Goal: Contribute content: Add original content to the website for others to see

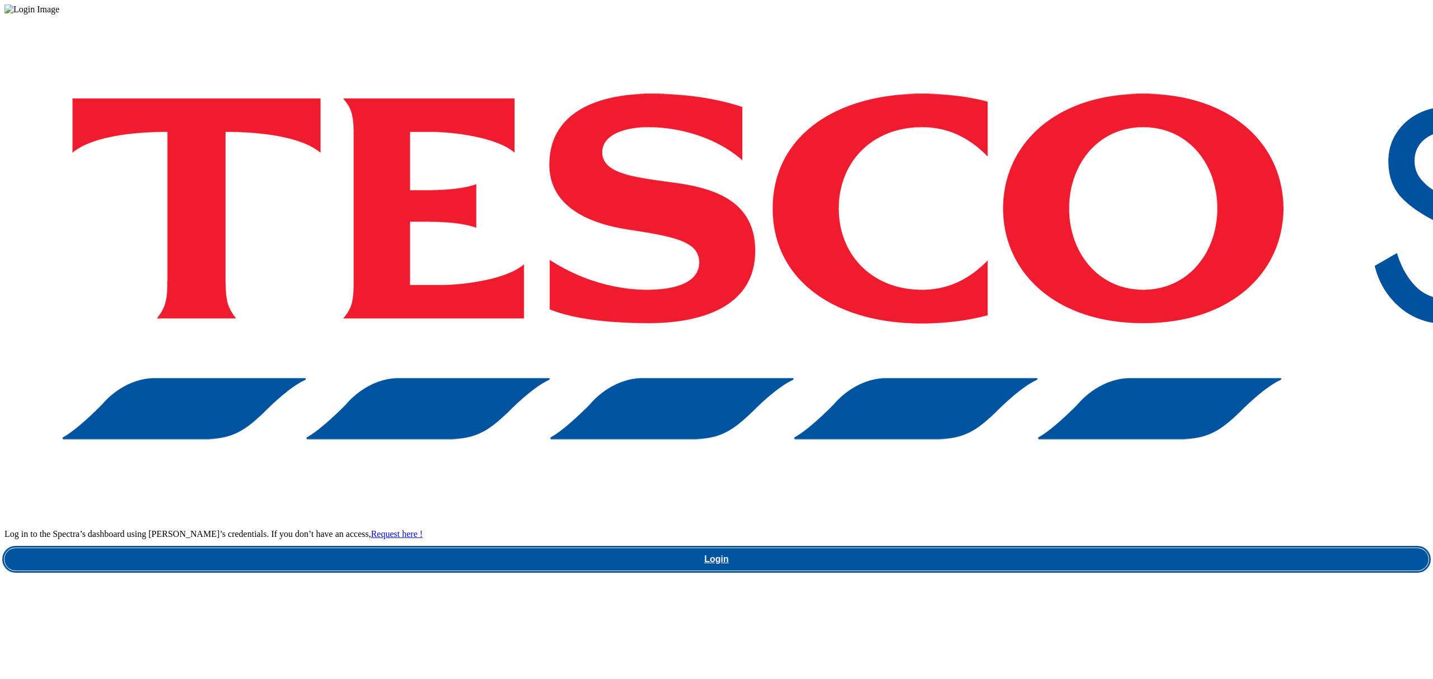
click at [1126, 548] on link "Login" at bounding box center [716, 559] width 1424 height 22
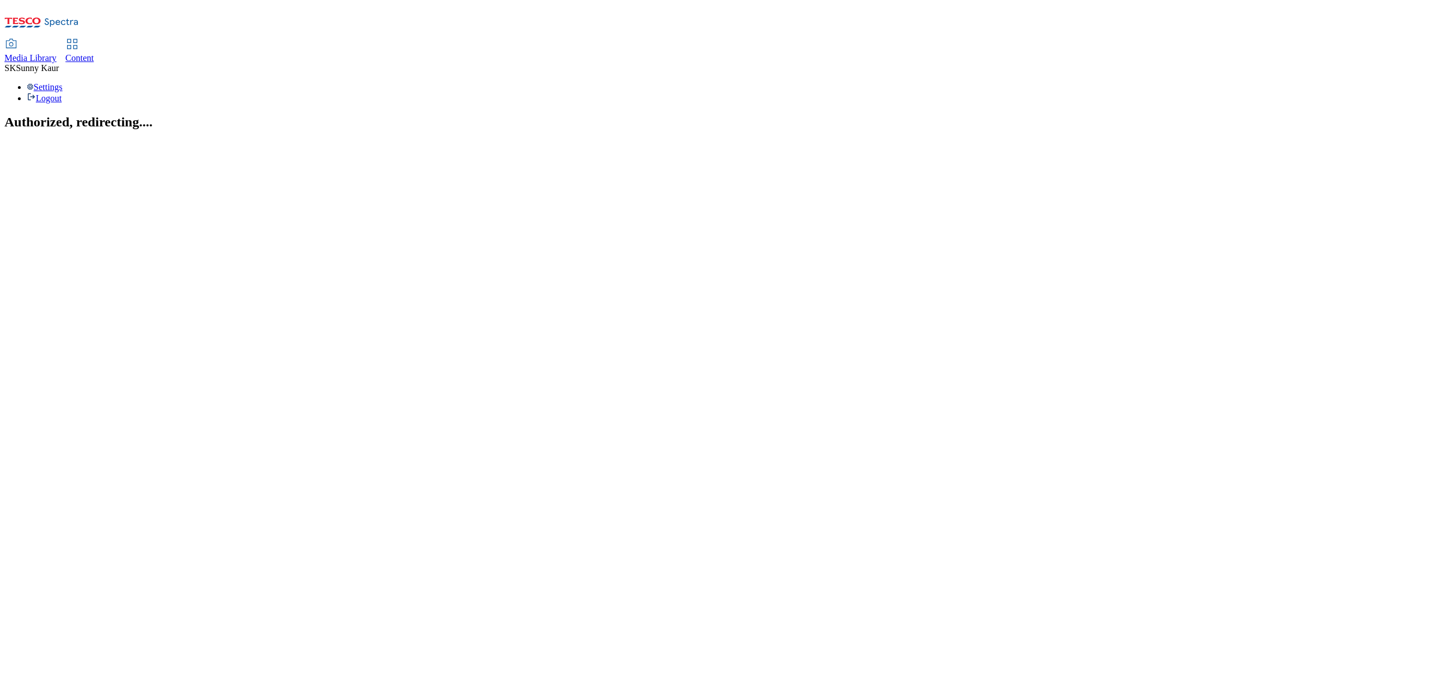
click at [57, 53] on span "Media Library" at bounding box center [30, 58] width 52 height 10
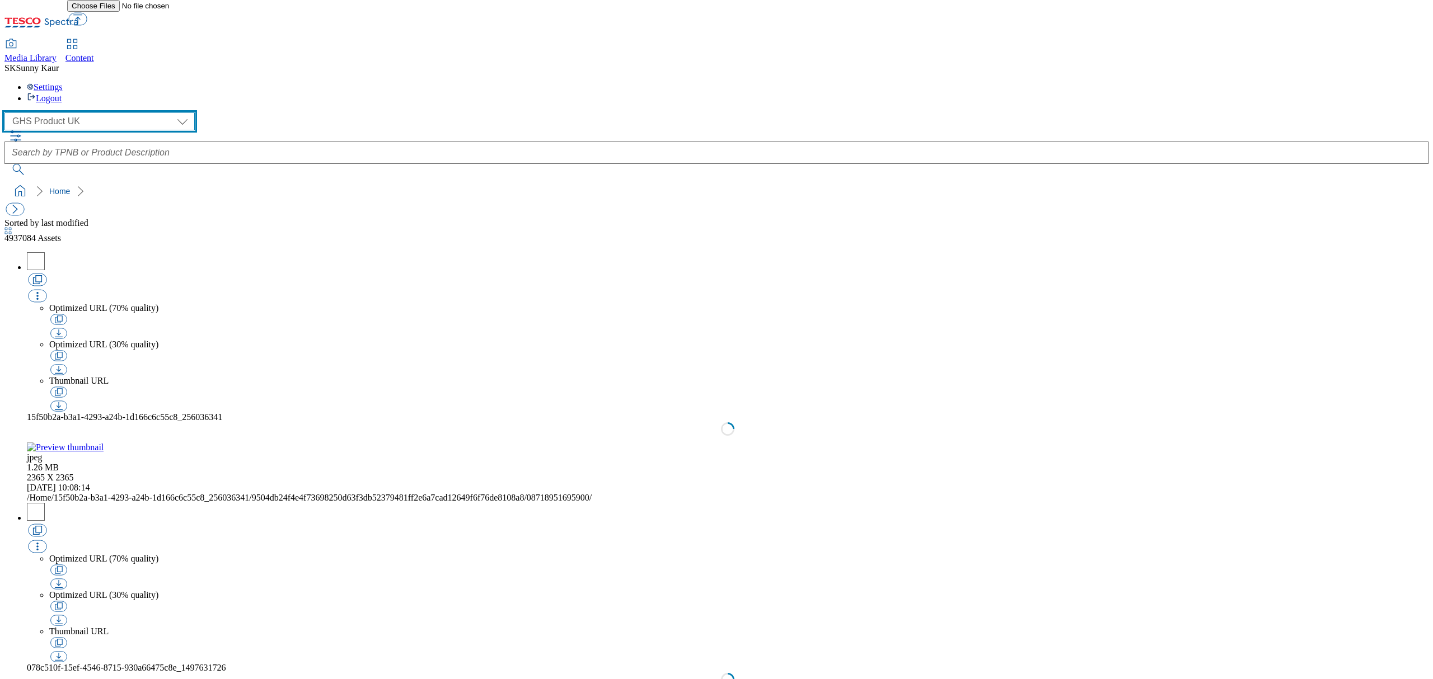
click at [77, 112] on select "Dotcom UK GHS Marketing UK GHS Product UK Our Tesco" at bounding box center [99, 121] width 190 height 18
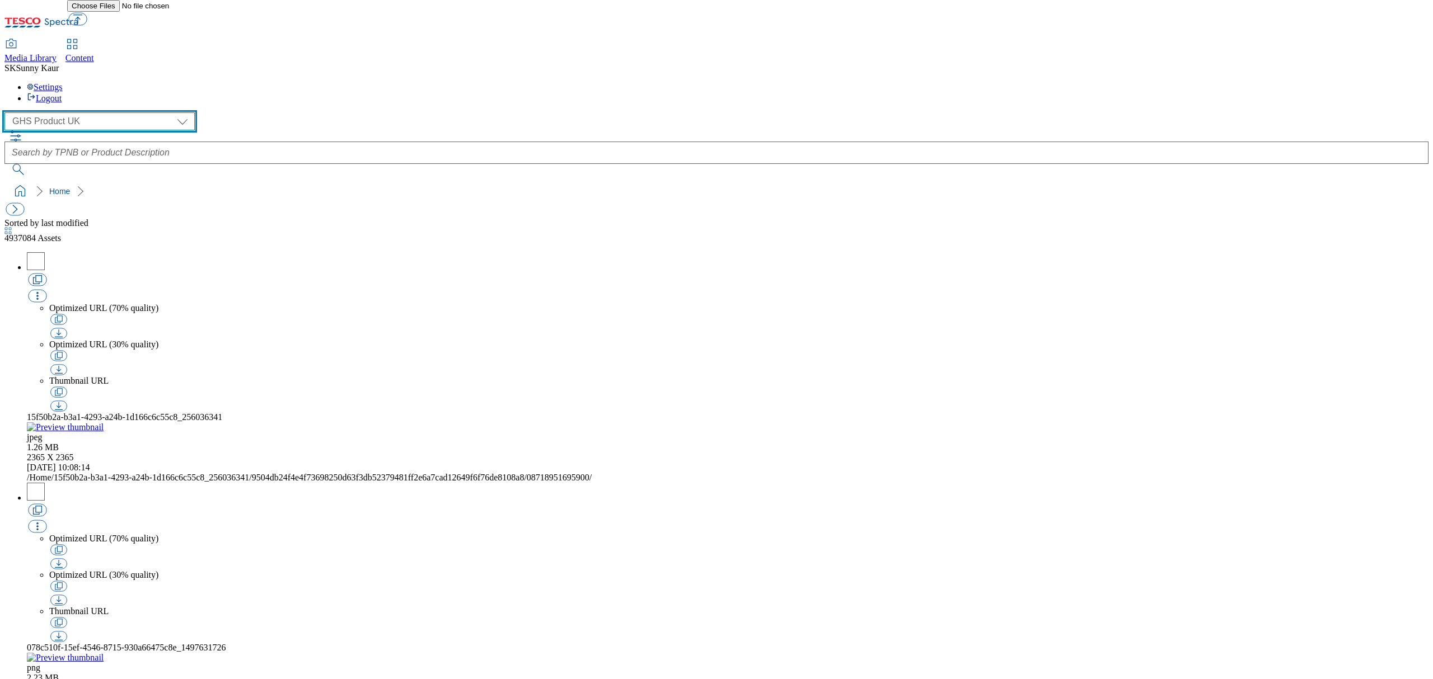
select select "flare-ourtesco"
click at [8, 112] on select "Dotcom UK GHS Marketing UK GHS Product UK Our Tesco" at bounding box center [99, 121] width 190 height 18
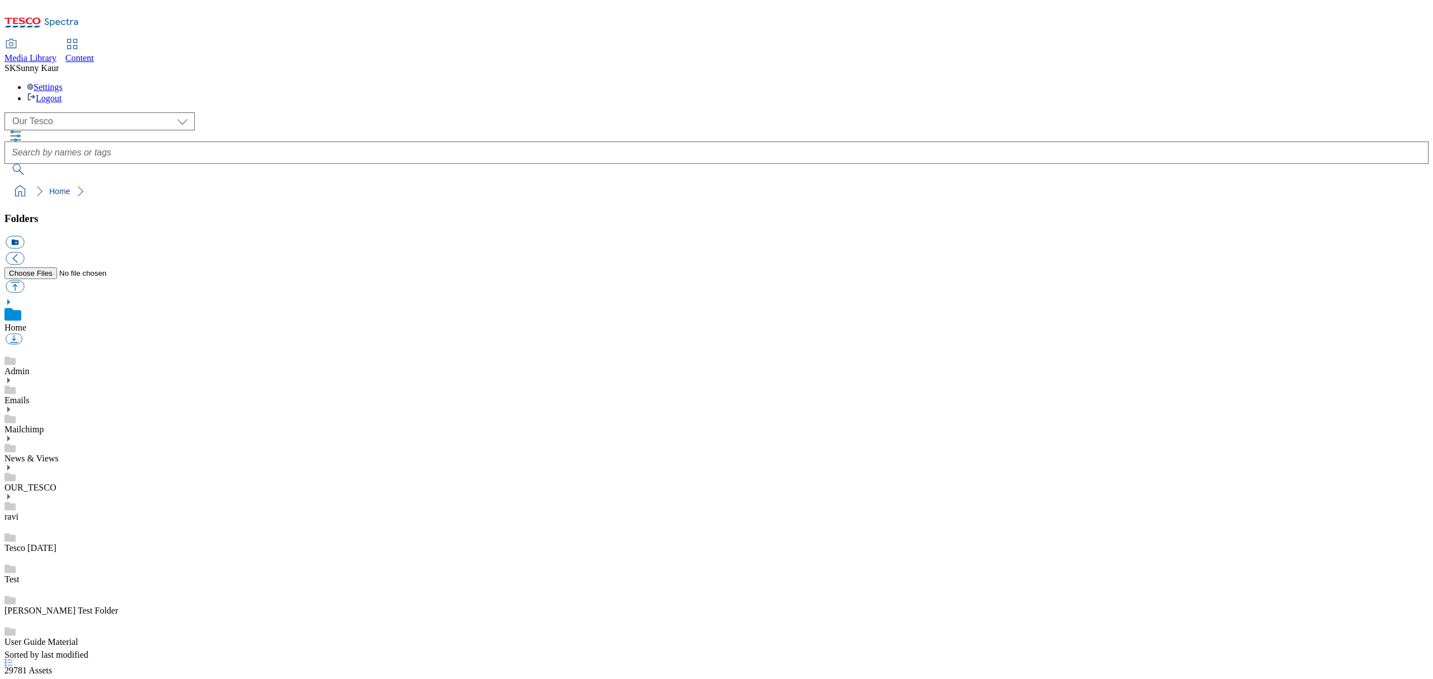
click at [12, 435] on icon at bounding box center [8, 439] width 8 height 8
click at [29, 548] on link "Menus" at bounding box center [16, 553] width 25 height 10
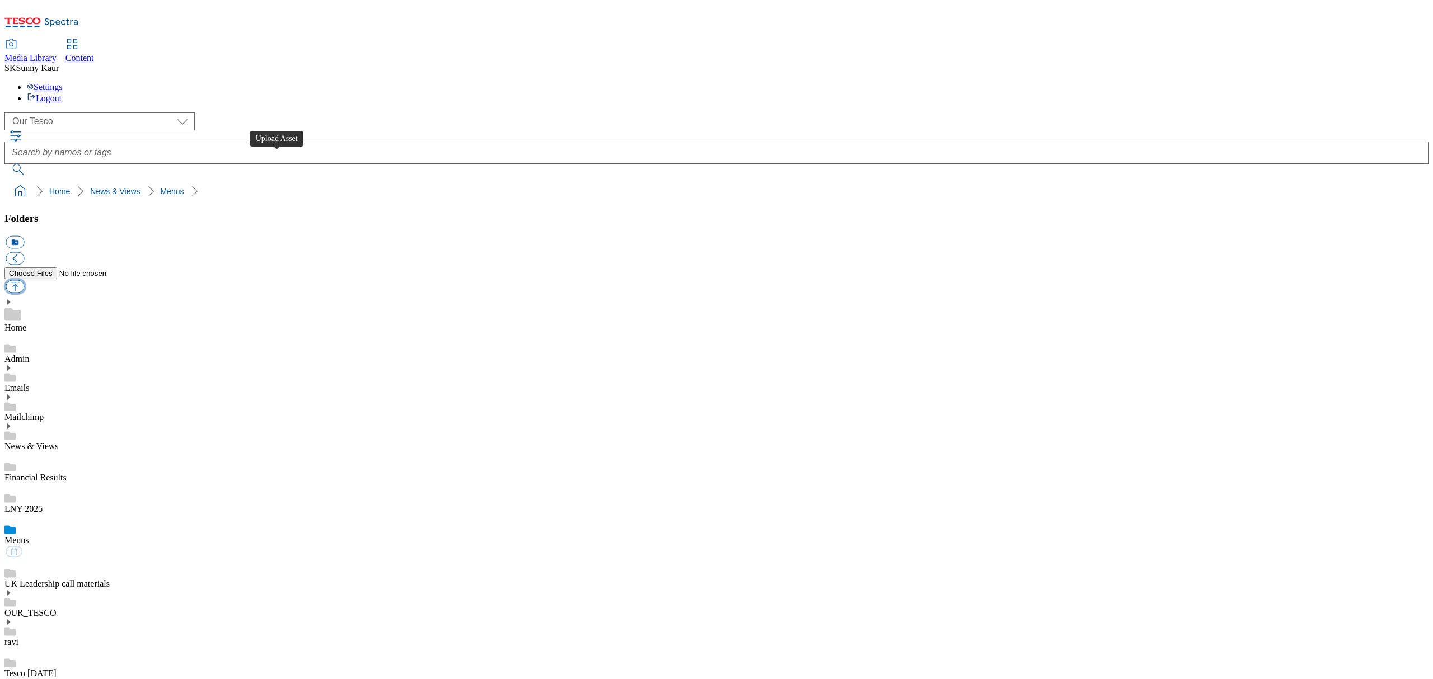
click at [24, 280] on button "button" at bounding box center [15, 286] width 18 height 13
type input "C:\fakepath\Heart menus 06102025.pdf"
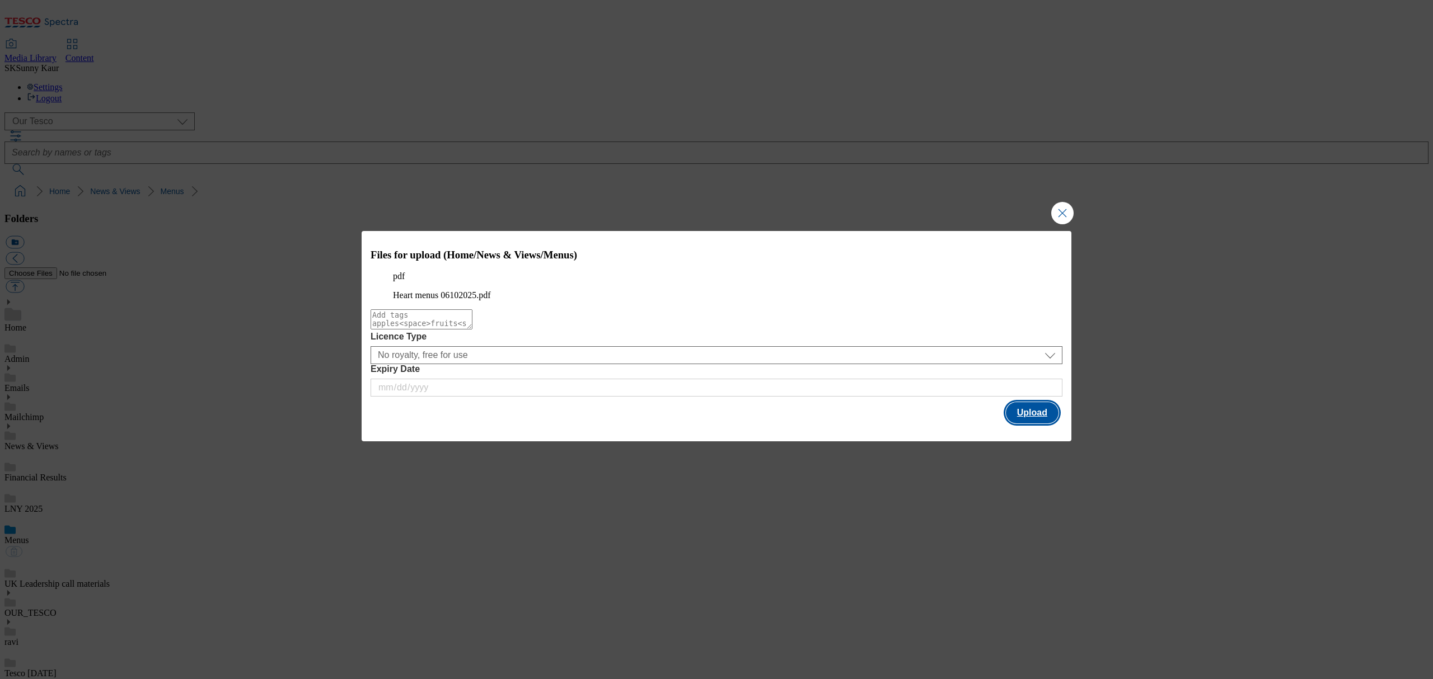
click at [1017, 424] on button "Upload" at bounding box center [1032, 412] width 53 height 21
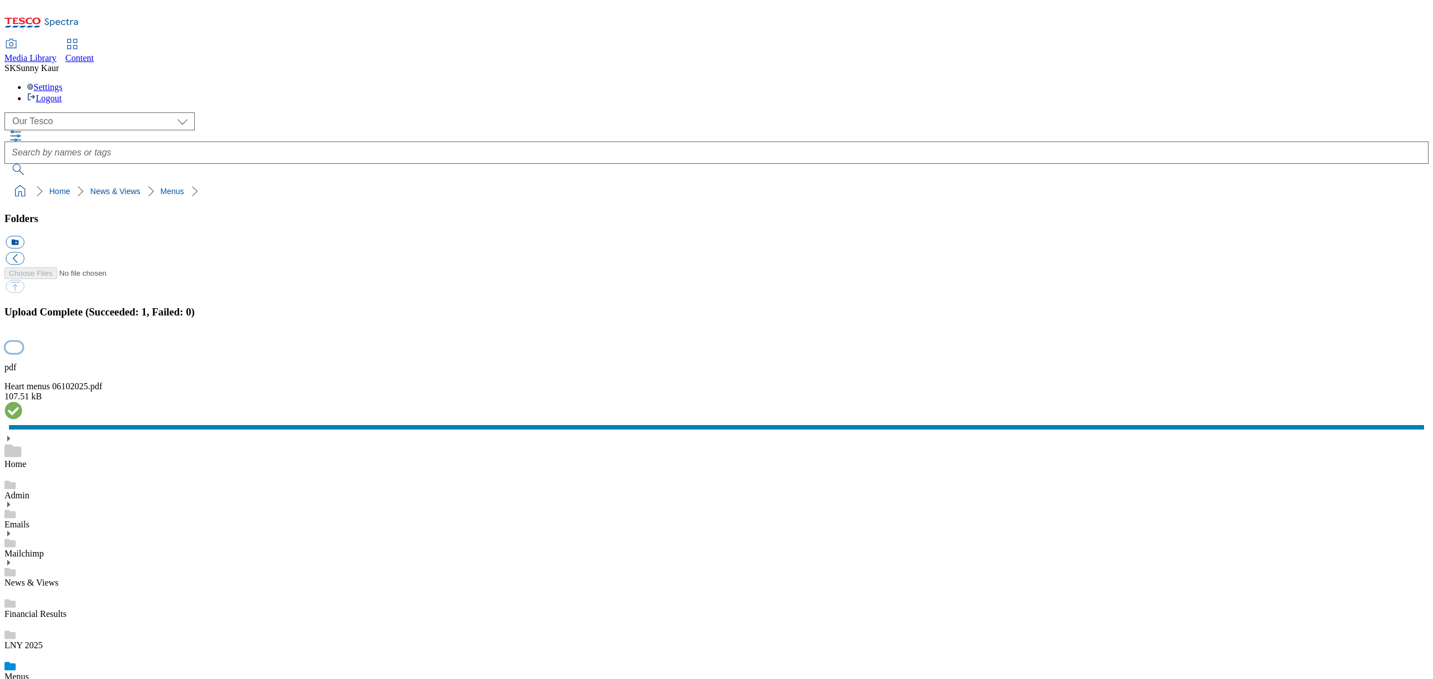
click at [22, 353] on button "button" at bounding box center [14, 347] width 17 height 11
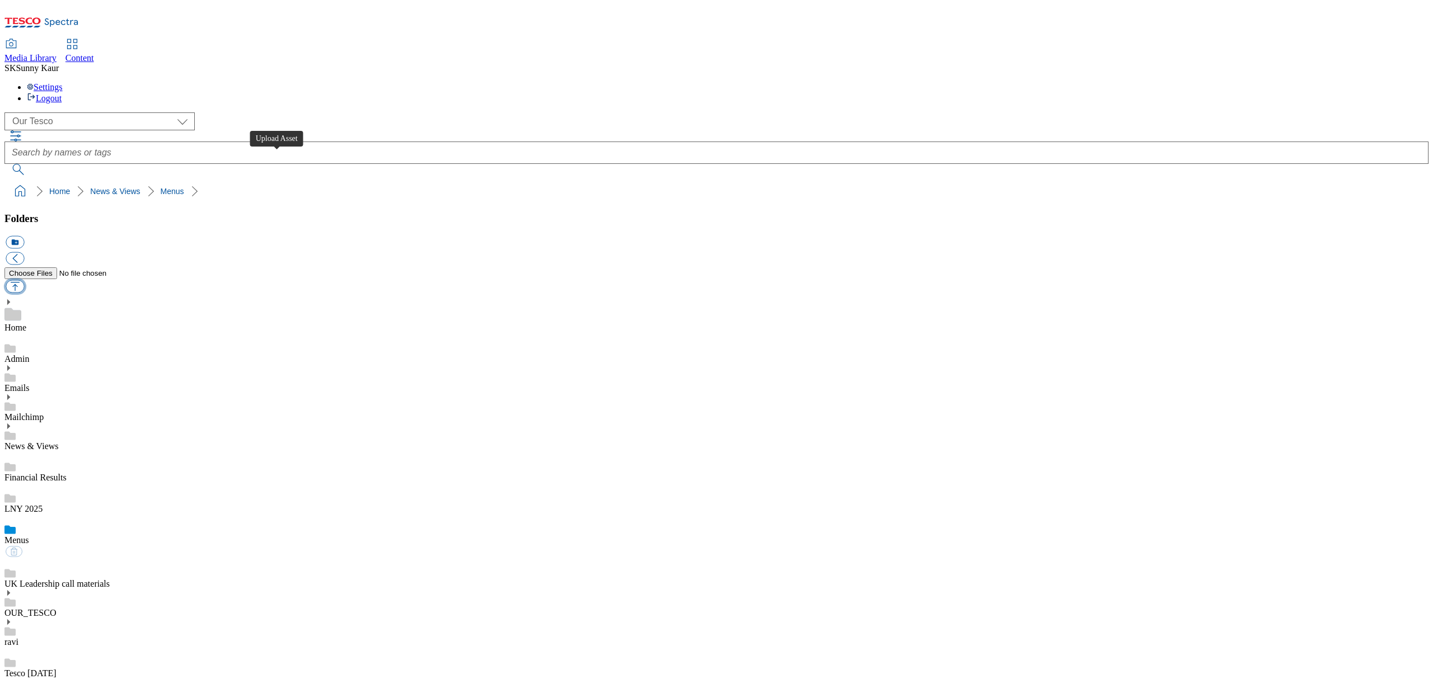
click at [24, 280] on button "button" at bounding box center [15, 286] width 18 height 13
type input "C:\fakepath\Street Food Menu 06102025.pdf"
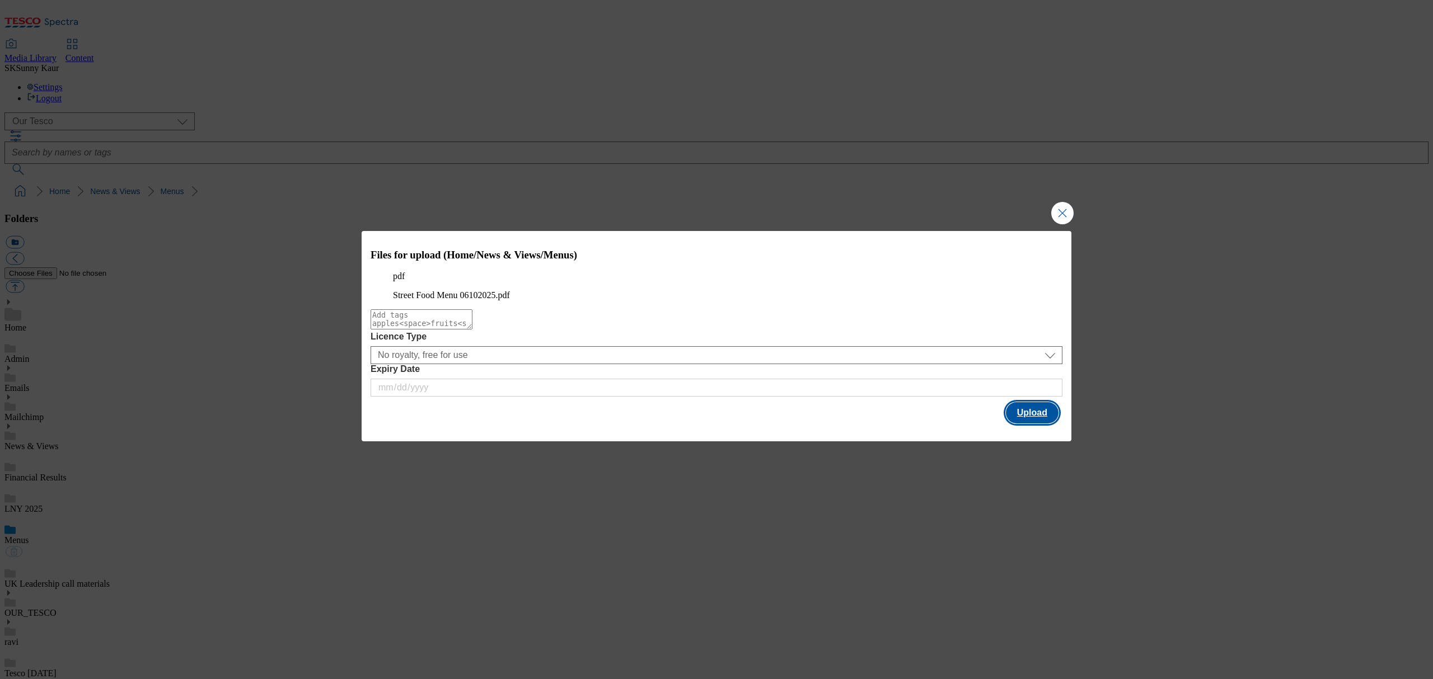
click at [1018, 424] on button "Upload" at bounding box center [1032, 412] width 53 height 21
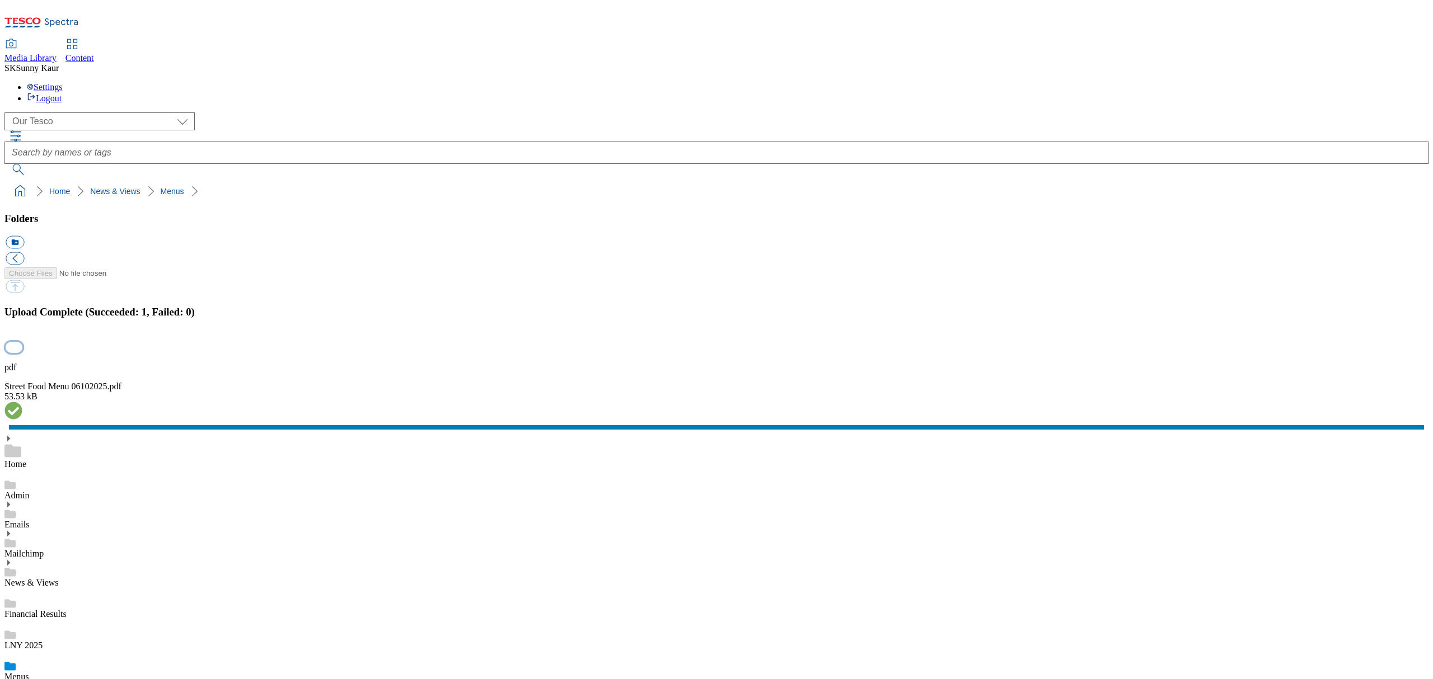
click at [22, 353] on button "button" at bounding box center [14, 347] width 17 height 11
